Goal: Task Accomplishment & Management: Manage account settings

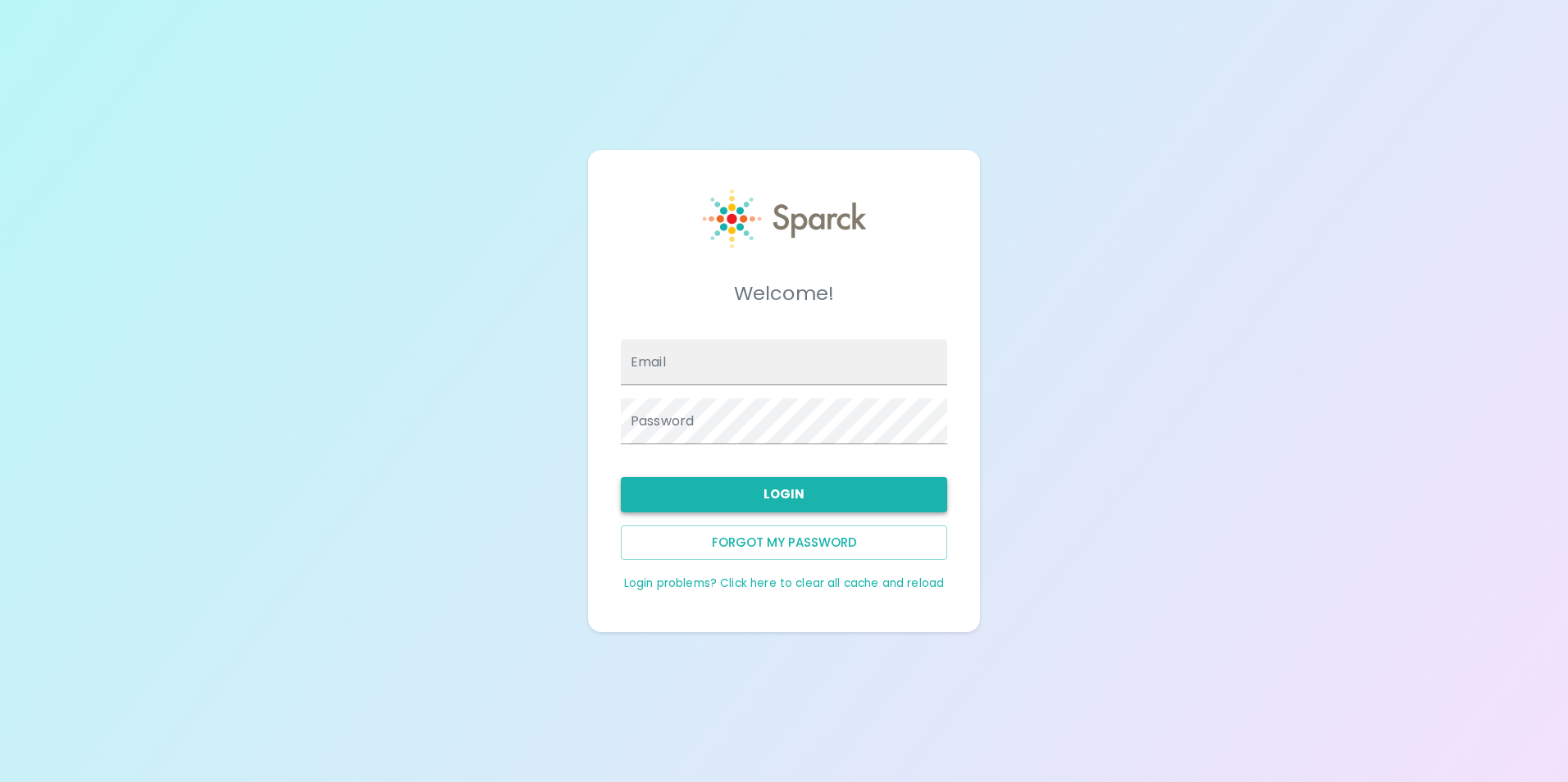
type input "[EMAIL_ADDRESS][DOMAIN_NAME]"
click at [796, 487] on button "Login" at bounding box center [784, 494] width 327 height 34
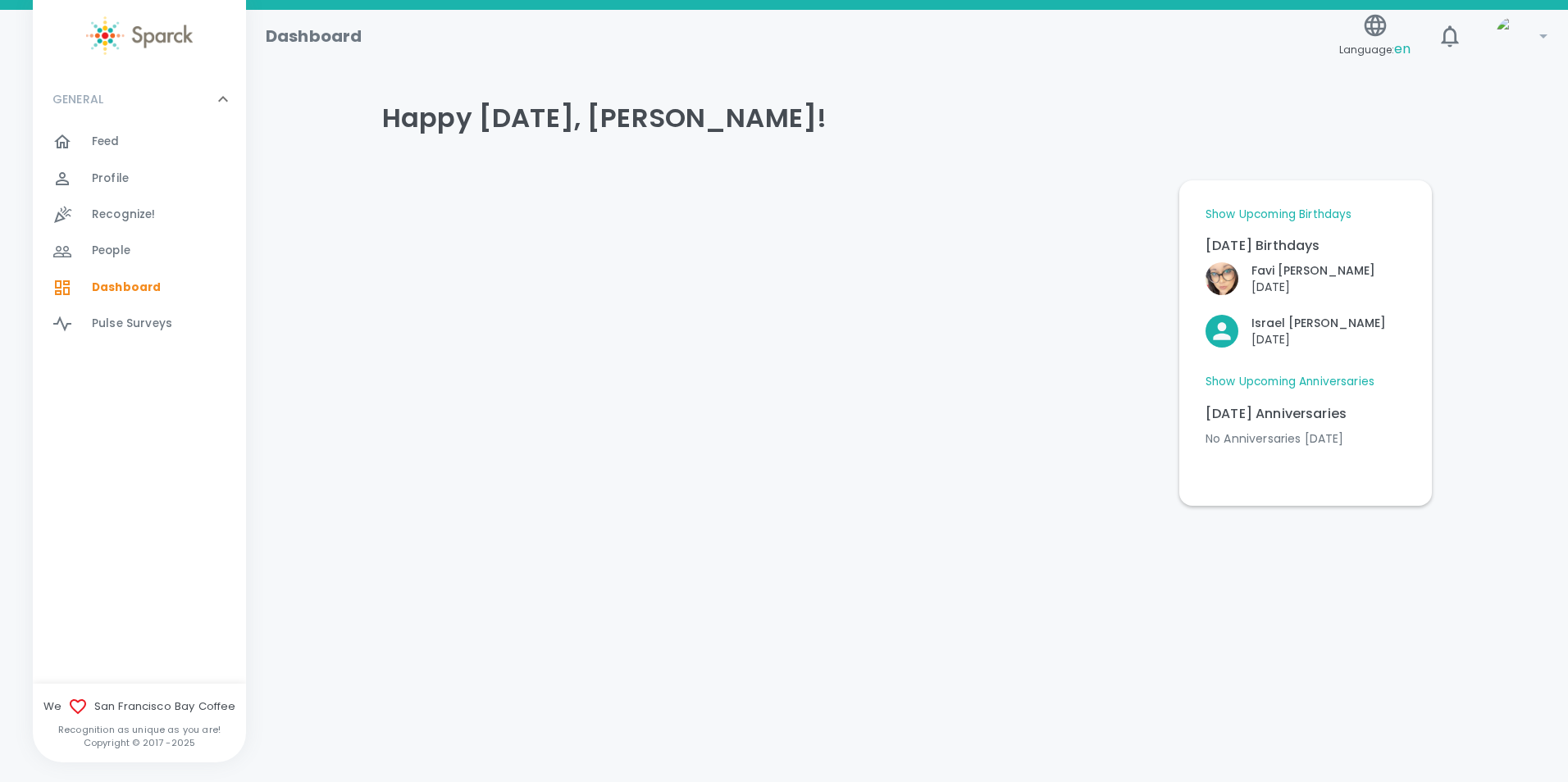
click at [126, 140] on div "Feed 0" at bounding box center [169, 142] width 154 height 23
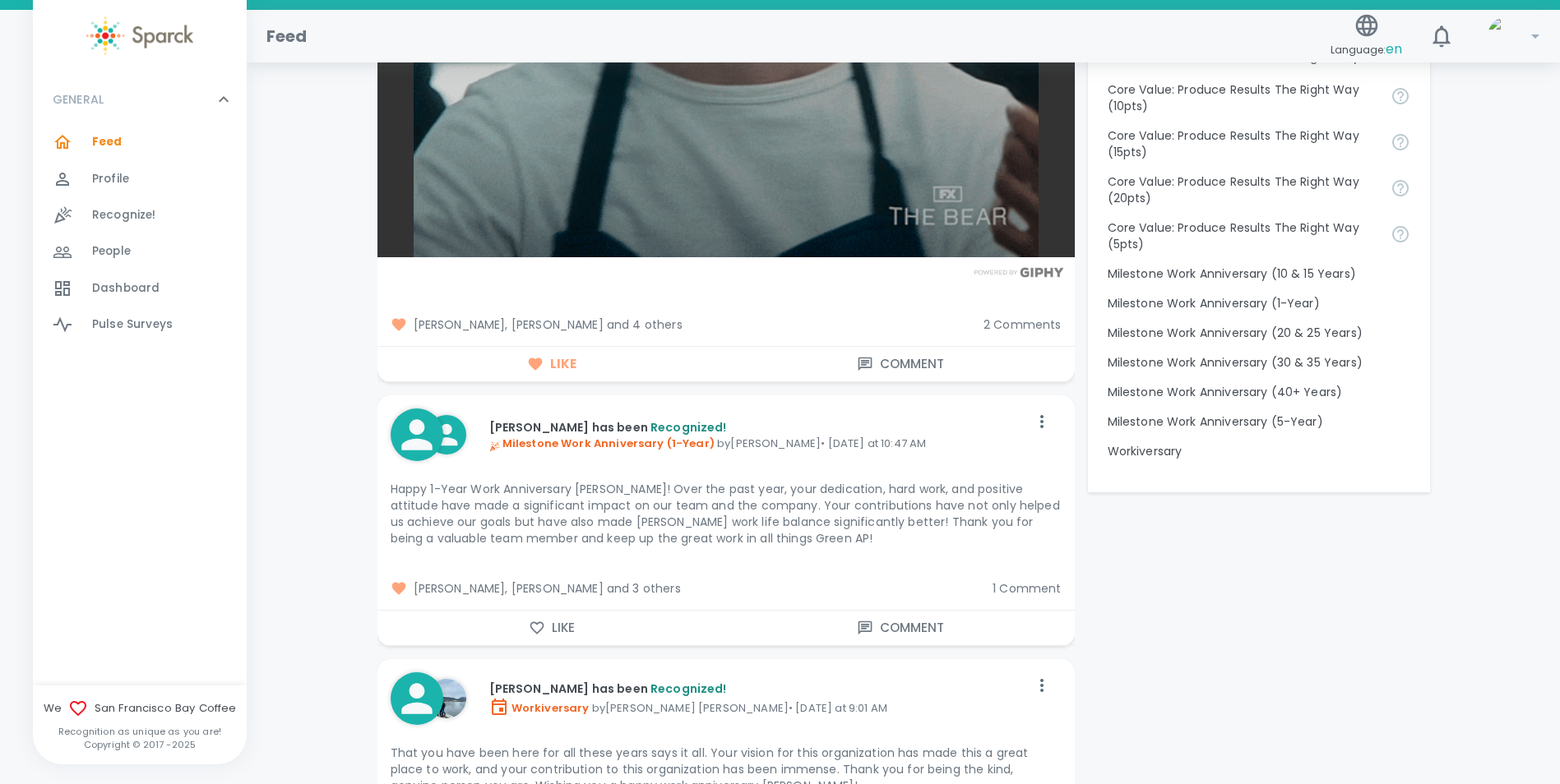
scroll to position [1808, 0]
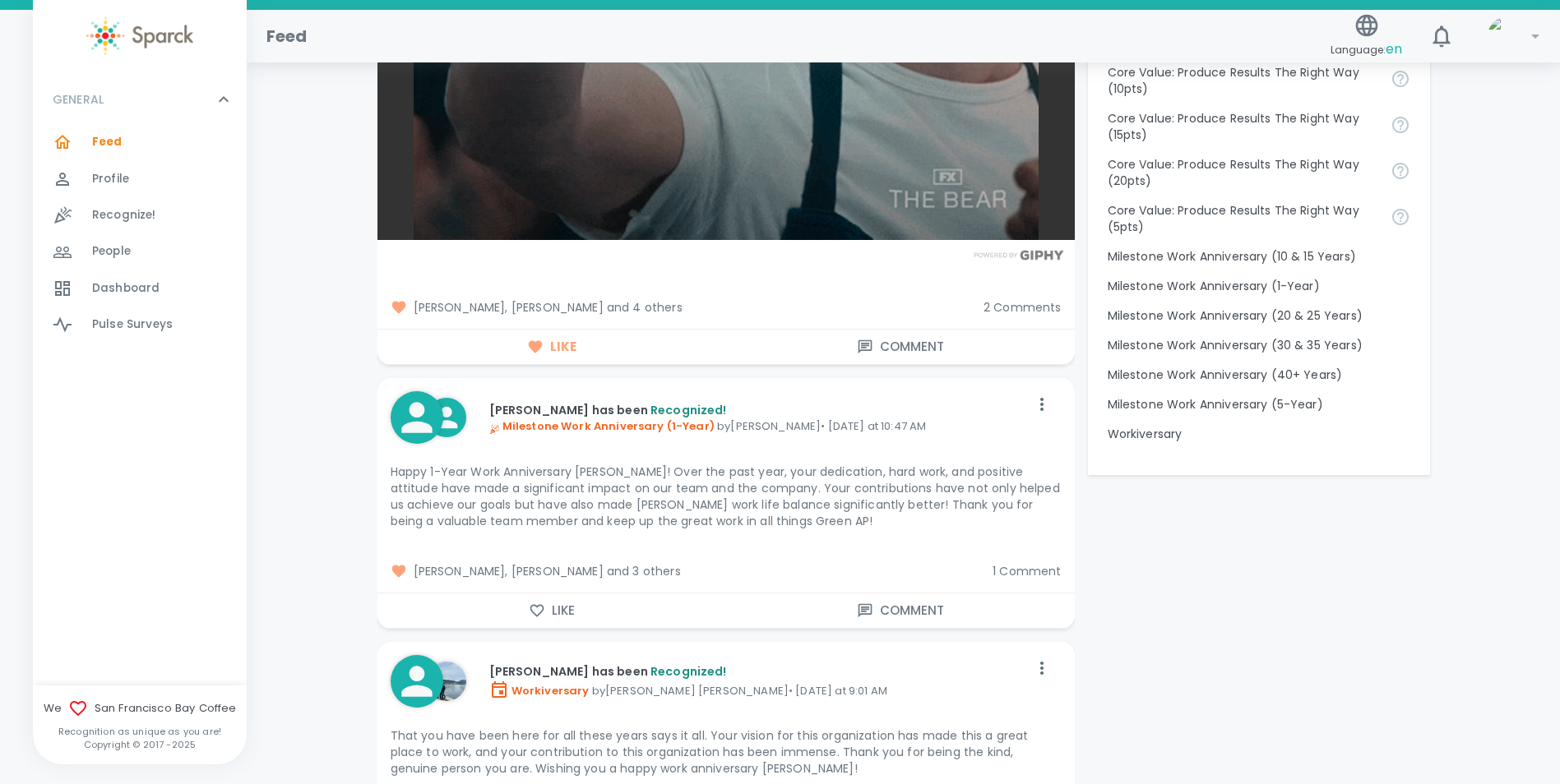
click at [929, 340] on button "Comment" at bounding box center [900, 346] width 348 height 34
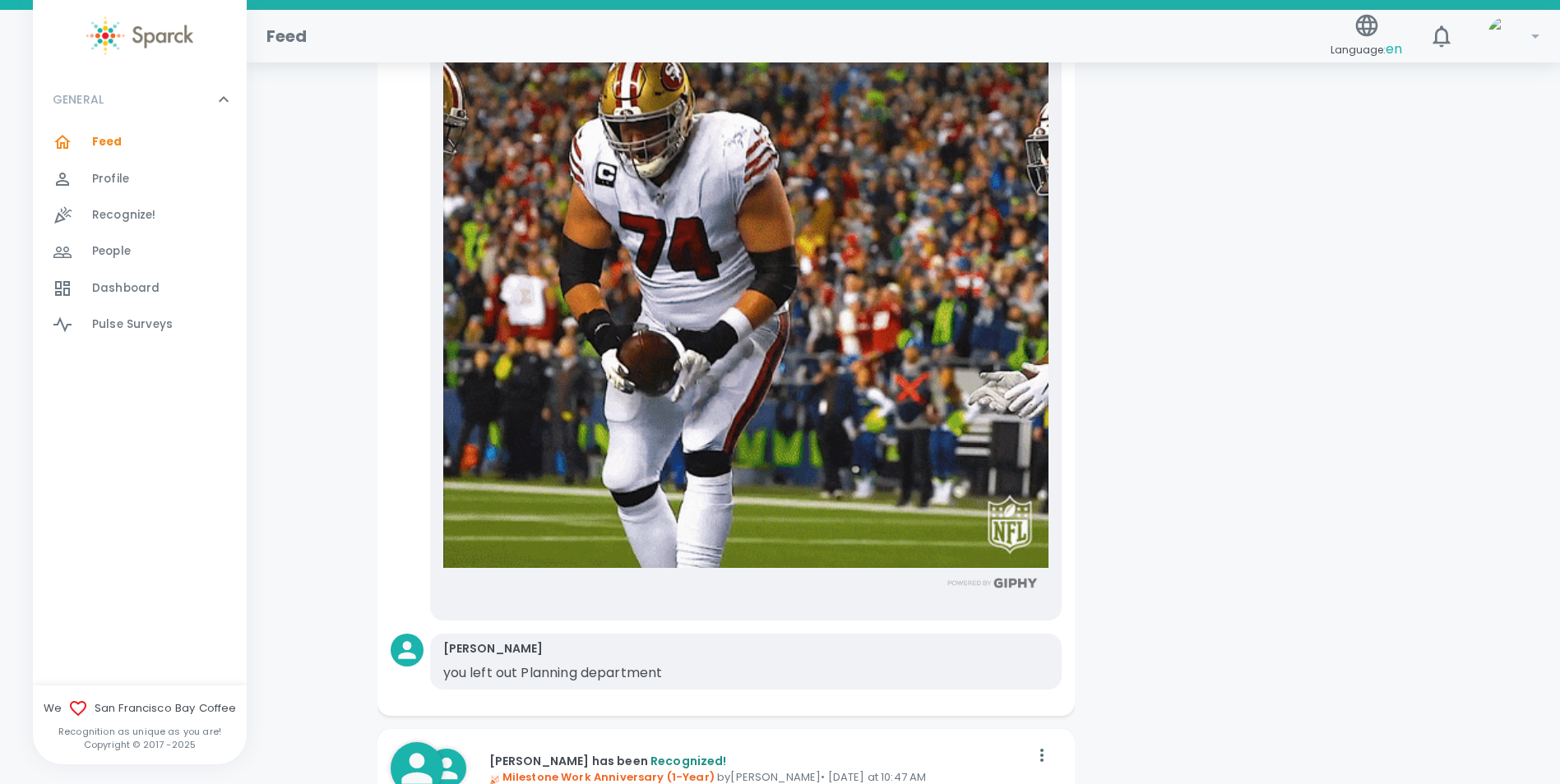
scroll to position [2384, 0]
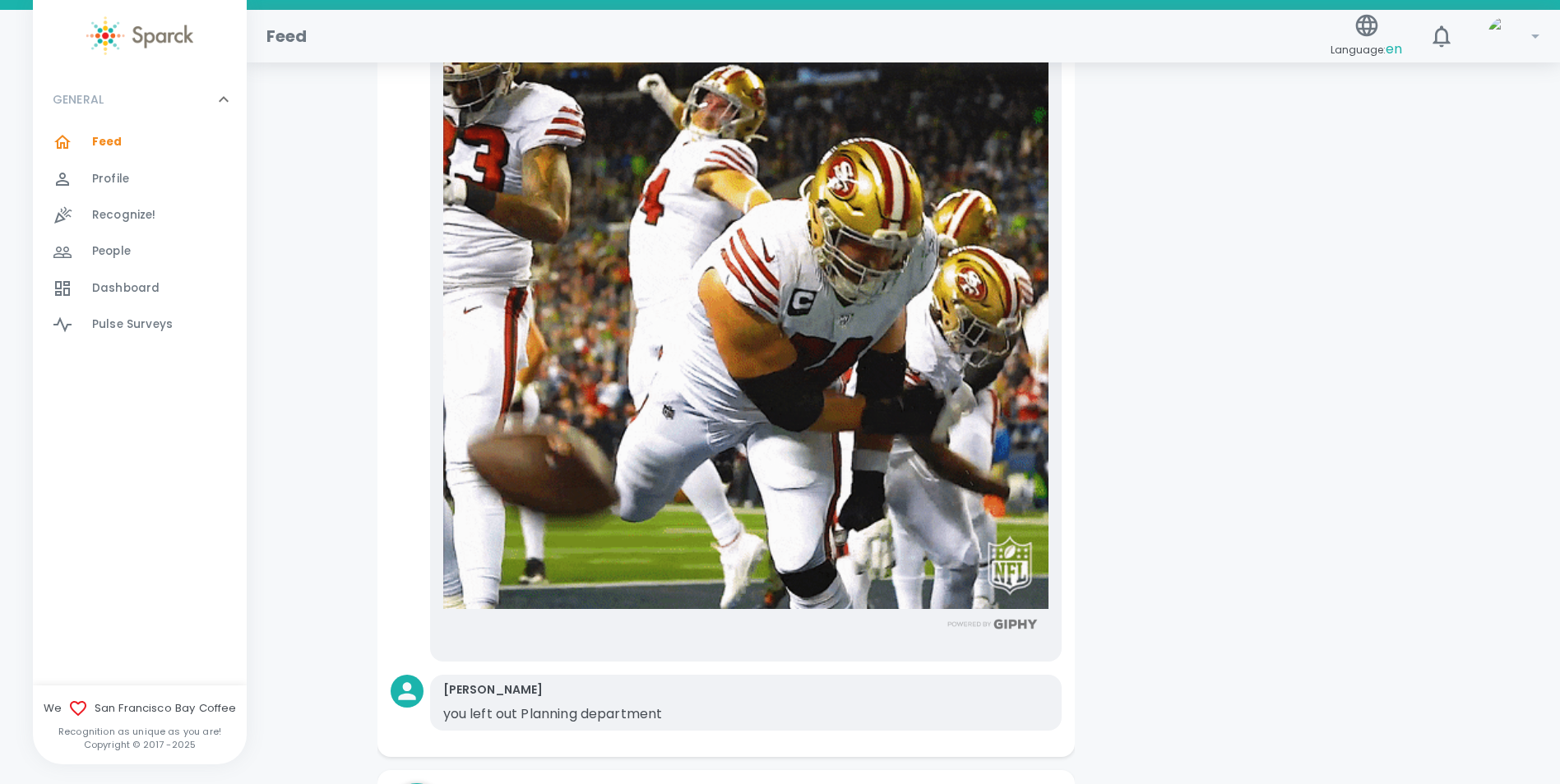
click at [117, 183] on span "Profile" at bounding box center [110, 178] width 37 height 16
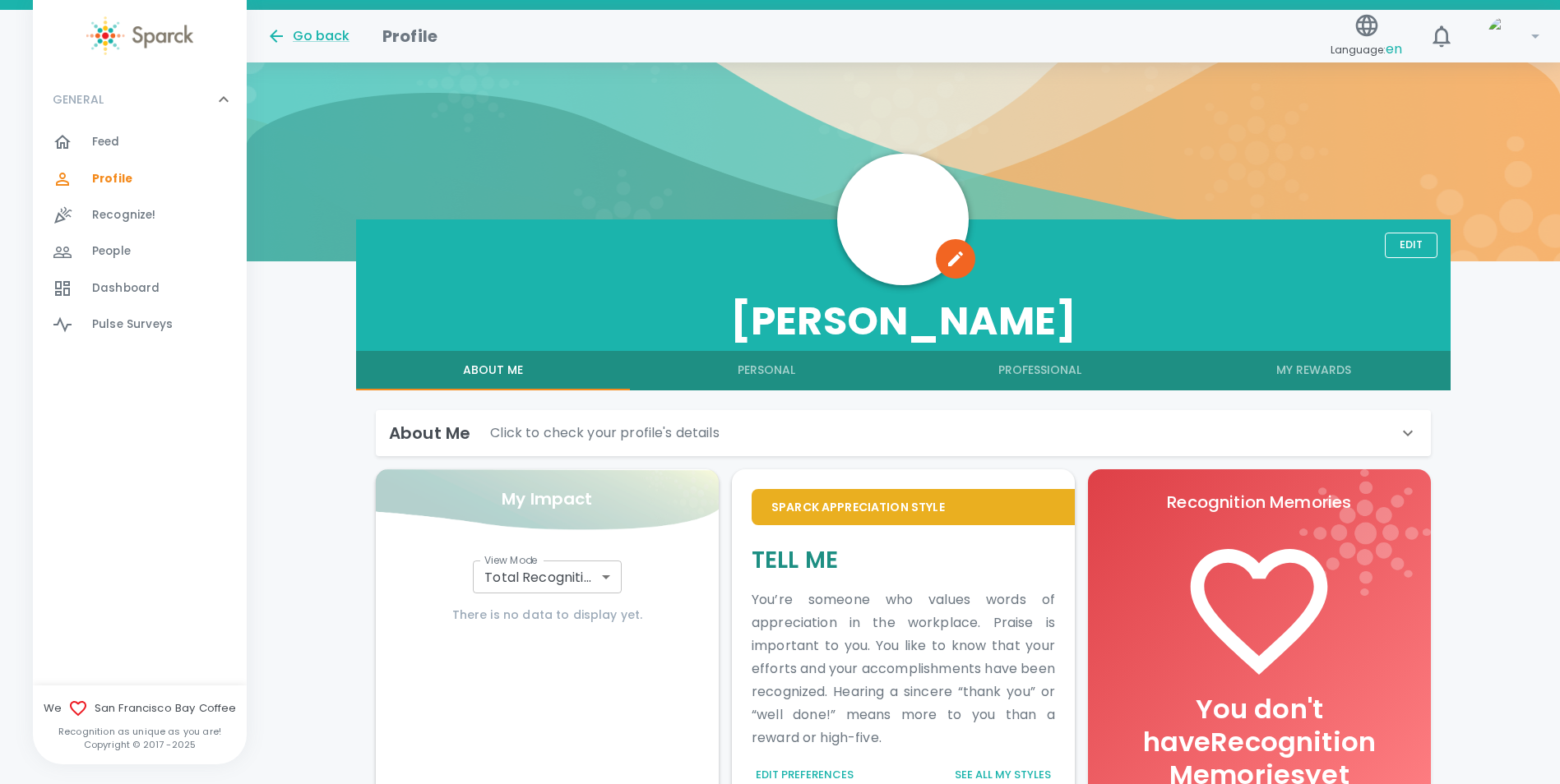
scroll to position [190, 0]
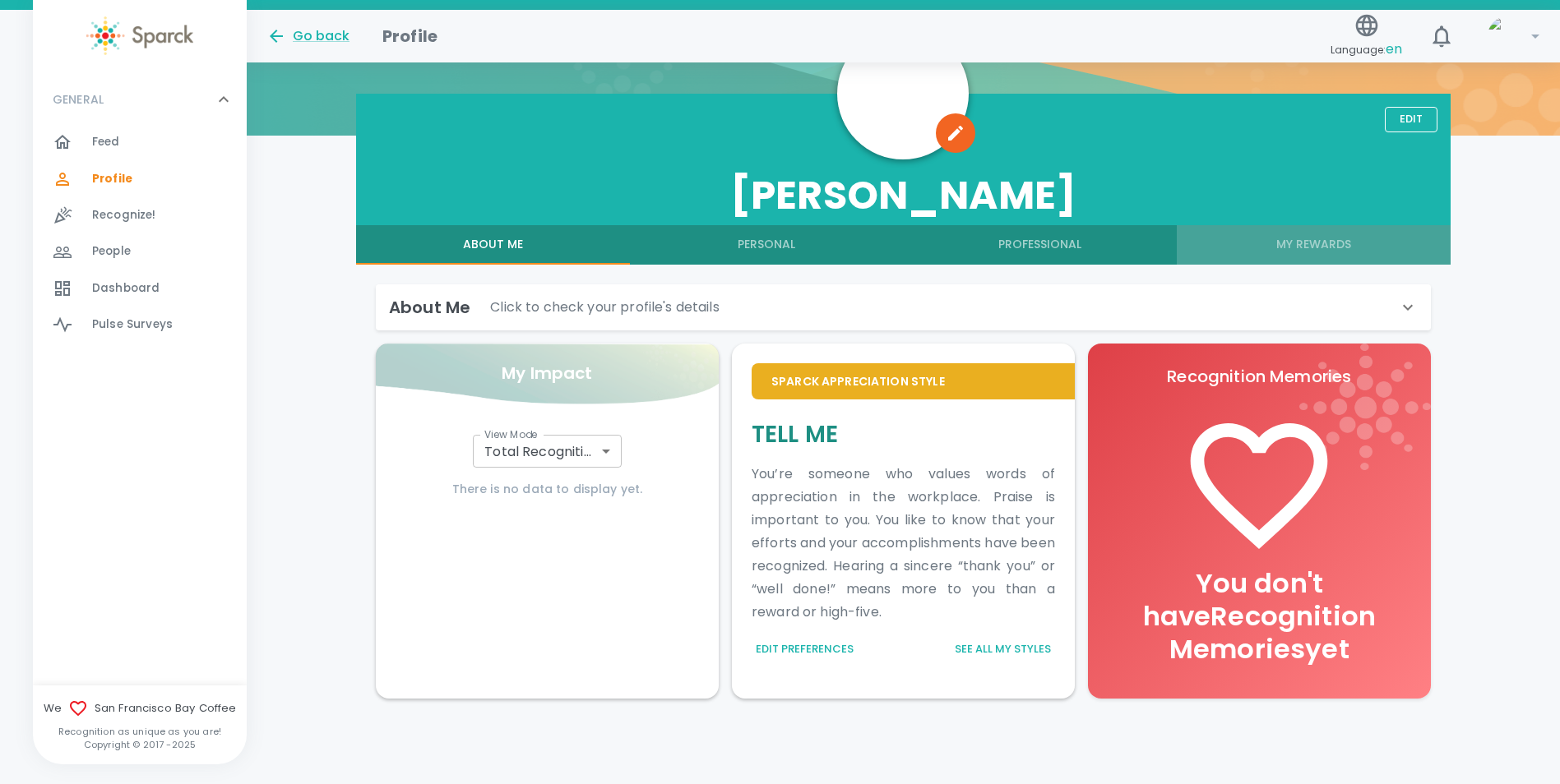
click at [1306, 249] on button "My Rewards" at bounding box center [1313, 245] width 273 height 40
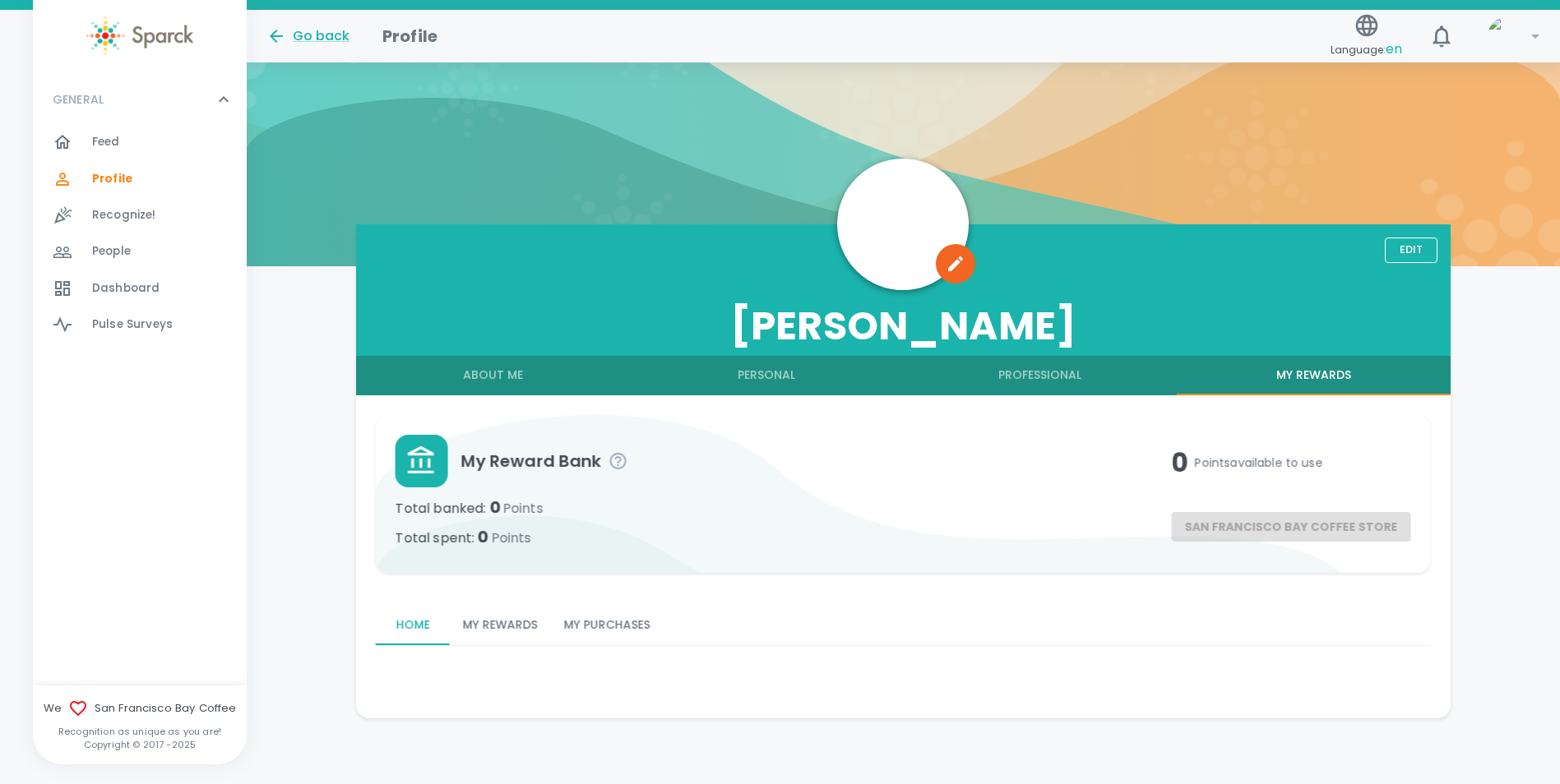
scroll to position [59, 0]
click at [1024, 384] on button "Professional" at bounding box center [1040, 376] width 273 height 40
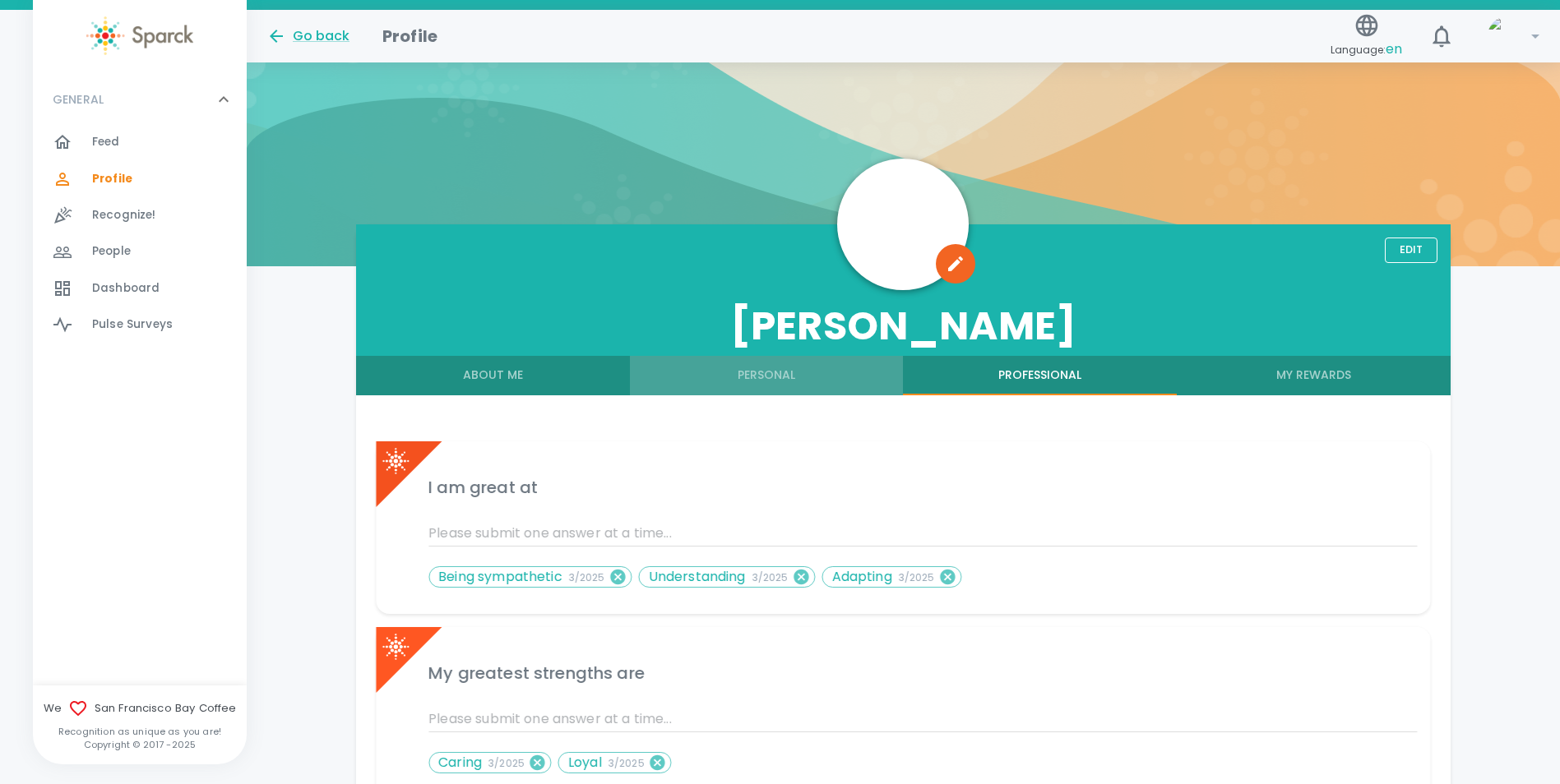
click at [770, 387] on button "Personal" at bounding box center [766, 376] width 273 height 40
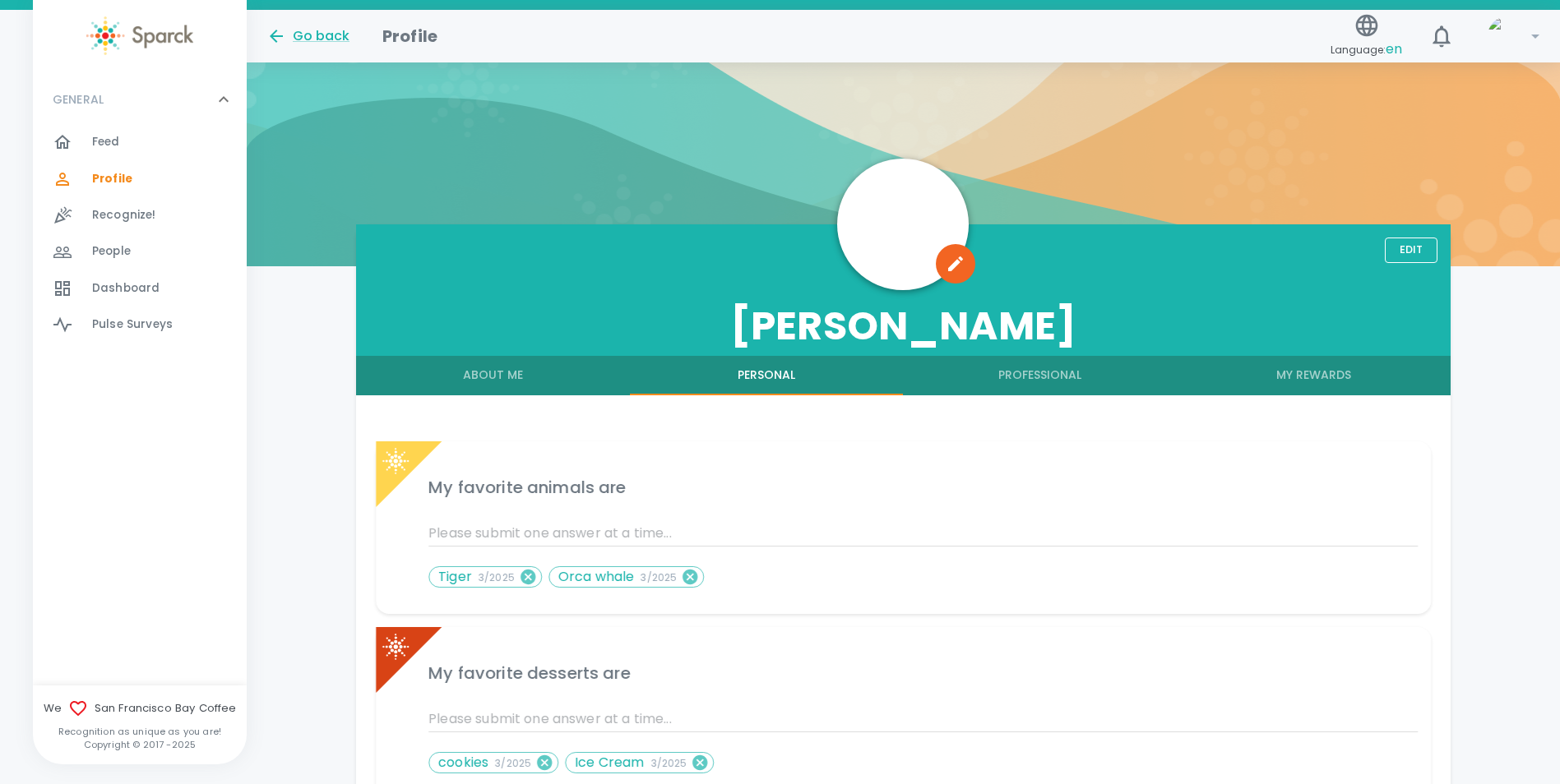
click at [513, 365] on button "About Me" at bounding box center [493, 376] width 273 height 40
